Goal: Task Accomplishment & Management: Complete application form

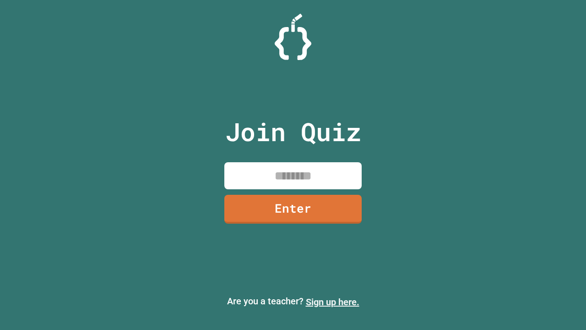
click at [333, 302] on link "Sign up here." at bounding box center [333, 301] width 54 height 11
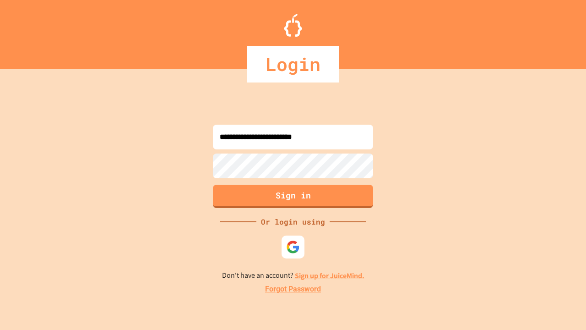
type input "**********"
